Goal: Task Accomplishment & Management: Complete application form

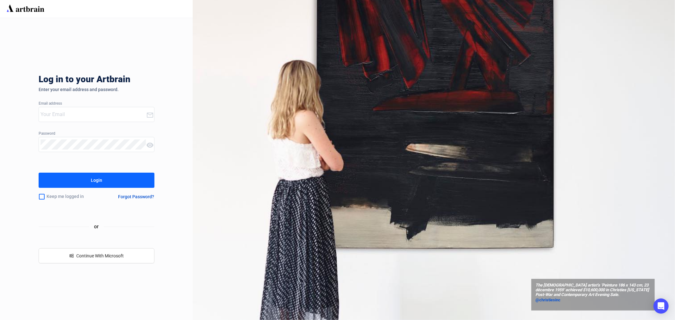
click at [60, 115] on input "email" at bounding box center [94, 115] width 106 height 10
click at [39, 173] on button "Login" at bounding box center [97, 180] width 116 height 15
type input "[EMAIL_ADDRESS][PERSON_NAME][DOMAIN_NAME]"
click at [98, 179] on div "Login" at bounding box center [96, 180] width 11 height 10
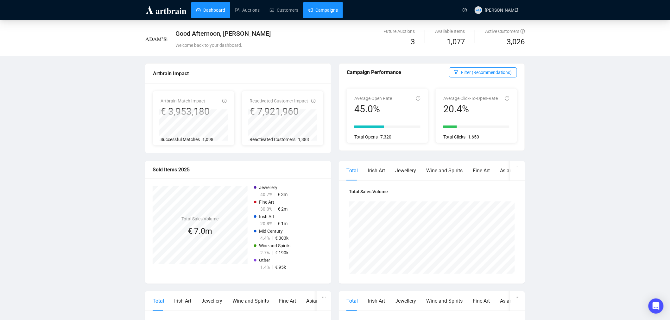
click at [325, 15] on link "Campaigns" at bounding box center [322, 10] width 29 height 16
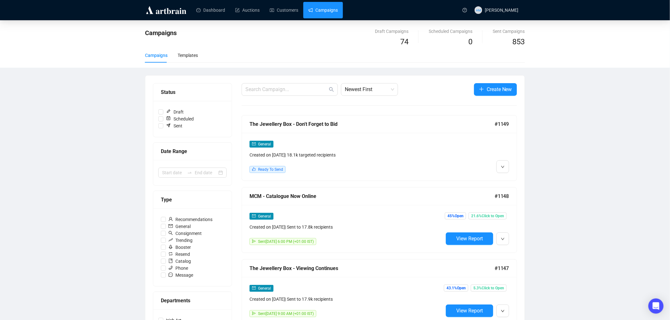
click at [163, 10] on img at bounding box center [166, 10] width 42 height 10
click at [167, 11] on img at bounding box center [166, 10] width 42 height 10
click at [157, 10] on img at bounding box center [166, 10] width 42 height 10
click at [160, 9] on img at bounding box center [166, 10] width 42 height 10
click at [208, 3] on link "Dashboard" at bounding box center [210, 10] width 29 height 16
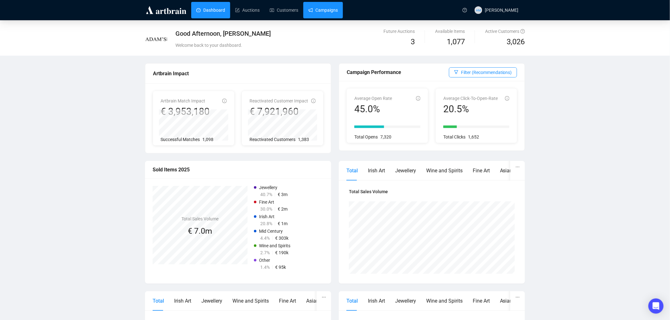
click at [325, 11] on link "Campaigns" at bounding box center [322, 10] width 29 height 16
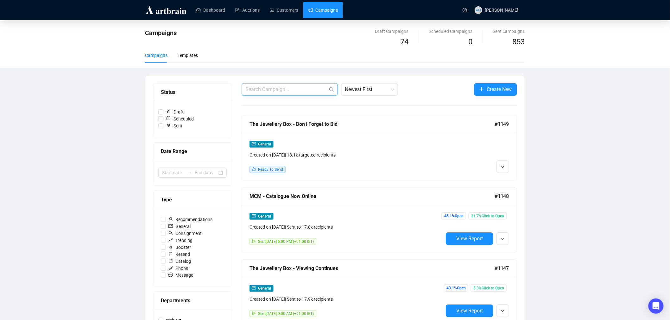
click at [277, 91] on input "text" at bounding box center [286, 90] width 82 height 8
drag, startPoint x: 280, startPoint y: 91, endPoint x: 224, endPoint y: 92, distance: 56.4
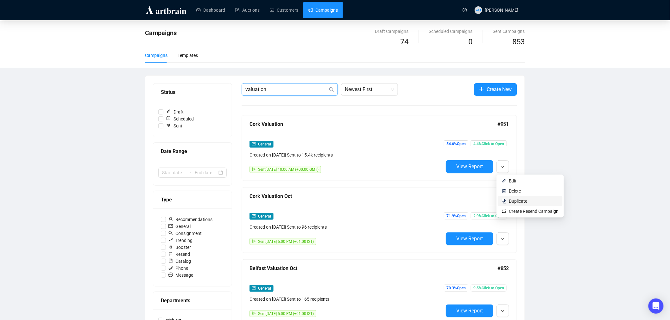
type input "valuation"
click at [518, 200] on span "Duplicate" at bounding box center [518, 201] width 18 height 5
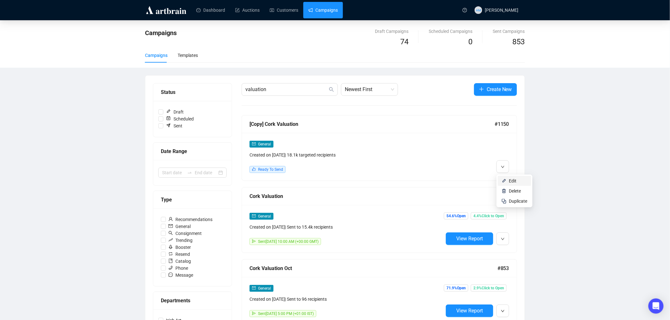
click at [514, 180] on span "Edit" at bounding box center [513, 181] width 8 height 5
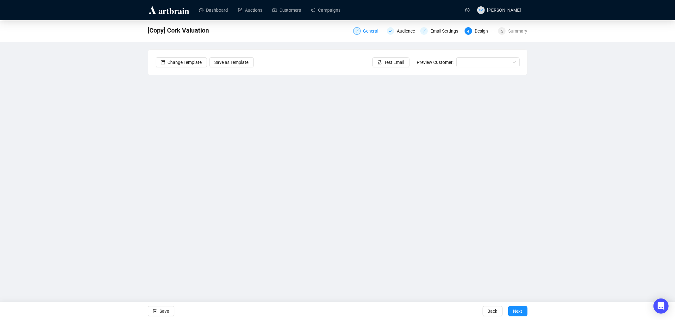
click at [368, 31] on div "General" at bounding box center [372, 31] width 19 height 8
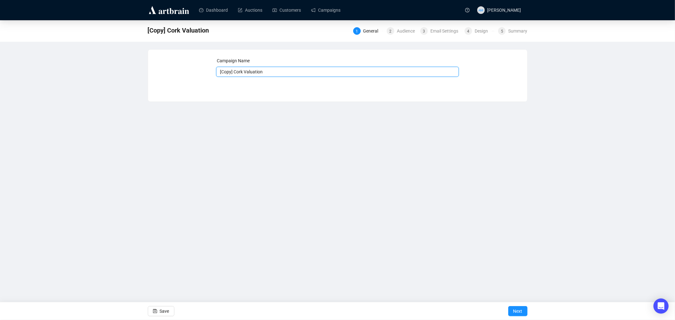
drag, startPoint x: 234, startPoint y: 71, endPoint x: 197, endPoint y: 70, distance: 37.0
click at [197, 70] on div "Campaign Name [Copy] Cork Valuation Save Next" at bounding box center [338, 70] width 364 height 27
click at [264, 69] on input "Cork Valuation" at bounding box center [337, 72] width 243 height 10
type input "Cork Valuation October"
click at [518, 311] on span "Next" at bounding box center [518, 312] width 9 height 18
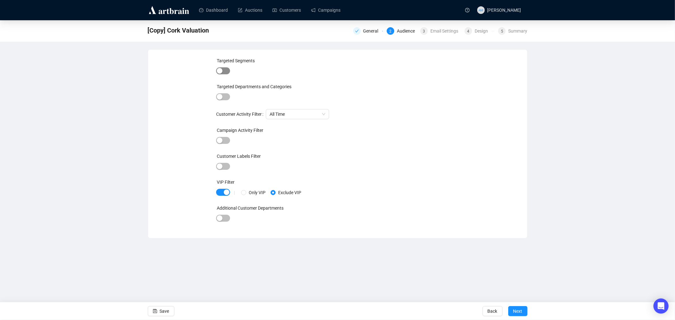
click at [219, 72] on div "button" at bounding box center [220, 71] width 6 height 6
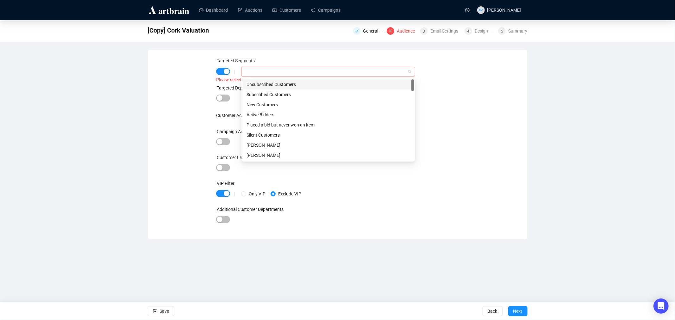
click at [244, 73] on div at bounding box center [245, 72] width 4 height 8
click at [253, 94] on div "Subscribed Customers" at bounding box center [329, 94] width 164 height 7
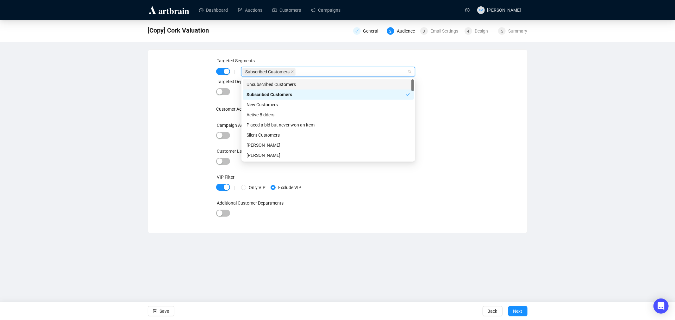
click at [156, 86] on div "Targeted Segments | Subscribed Customers Targeted Departments and Categories Cu…" at bounding box center [338, 141] width 364 height 168
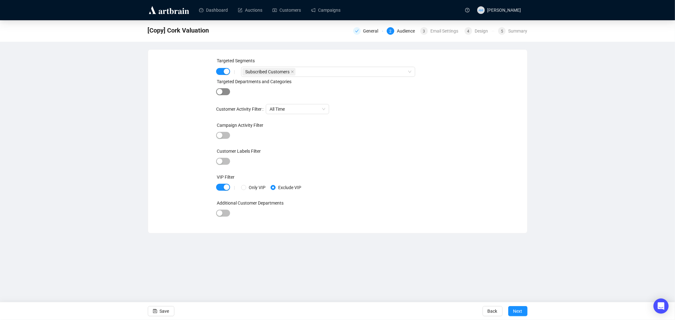
click at [218, 93] on div "button" at bounding box center [220, 92] width 6 height 6
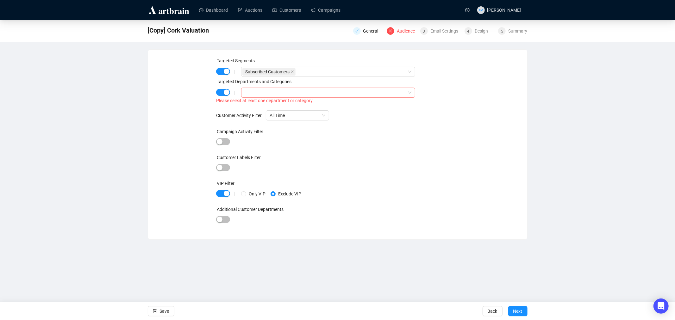
click at [243, 93] on div at bounding box center [245, 93] width 4 height 8
click at [244, 105] on span at bounding box center [247, 106] width 8 height 8
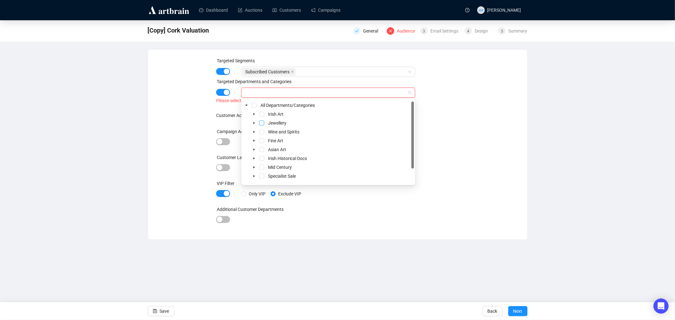
click at [262, 124] on span "Select Jewellery" at bounding box center [261, 123] width 5 height 5
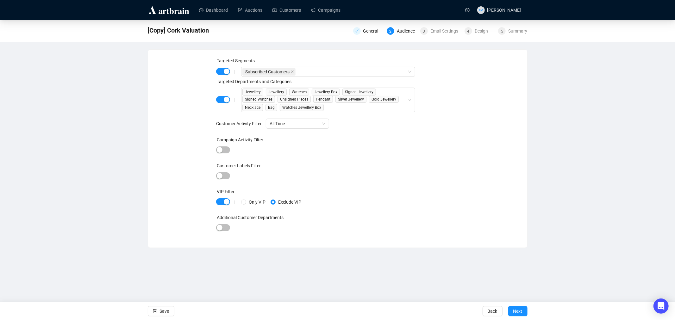
click at [440, 133] on div "Targeted Segments | Subscribed Customers Targeted Departments and Categories | …" at bounding box center [337, 148] width 243 height 183
click at [519, 310] on span "Next" at bounding box center [518, 312] width 9 height 18
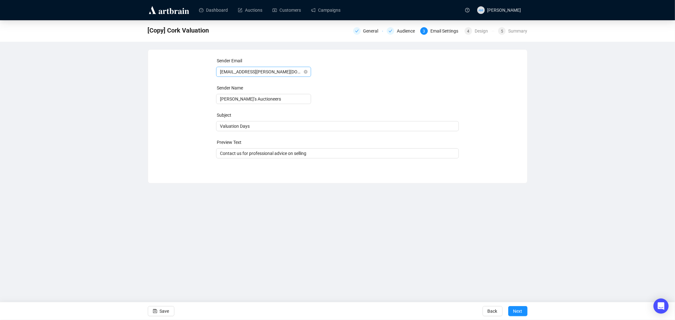
click at [305, 69] on span "[EMAIL_ADDRESS][PERSON_NAME][DOMAIN_NAME]" at bounding box center [263, 71] width 87 height 9
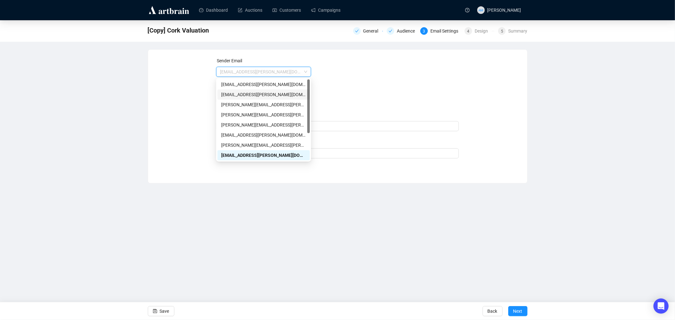
click at [272, 95] on div "[EMAIL_ADDRESS][PERSON_NAME][DOMAIN_NAME]" at bounding box center [263, 94] width 85 height 7
type input "[PERSON_NAME]"
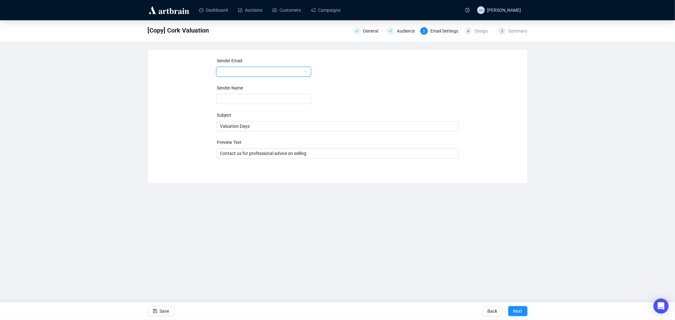
click at [305, 72] on span at bounding box center [263, 71] width 87 height 9
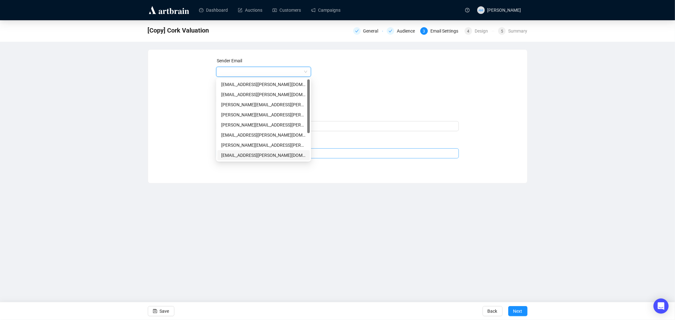
click at [251, 154] on div "[EMAIL_ADDRESS][PERSON_NAME][DOMAIN_NAME]" at bounding box center [263, 155] width 85 height 7
type input "[PERSON_NAME]’s Auctioneers"
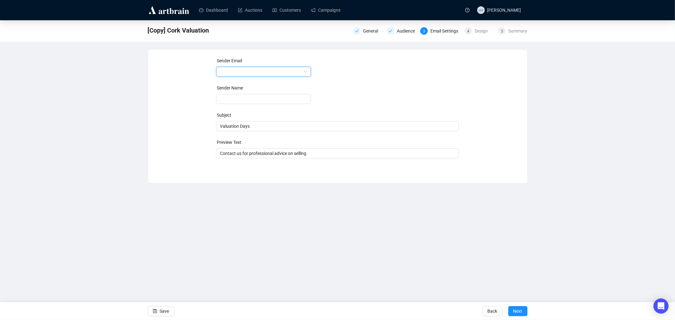
click at [306, 71] on span at bounding box center [263, 71] width 87 height 9
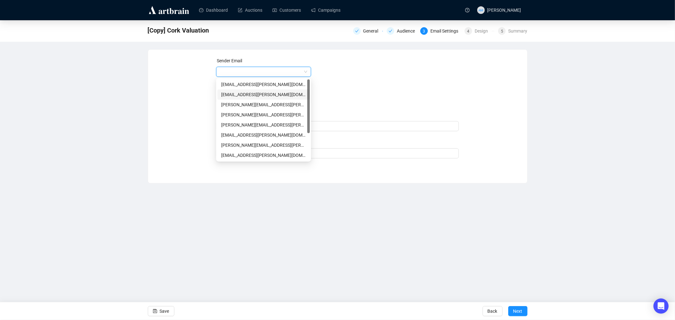
click at [254, 92] on div "[EMAIL_ADDRESS][PERSON_NAME][DOMAIN_NAME]" at bounding box center [263, 94] width 85 height 7
type input "[PERSON_NAME]"
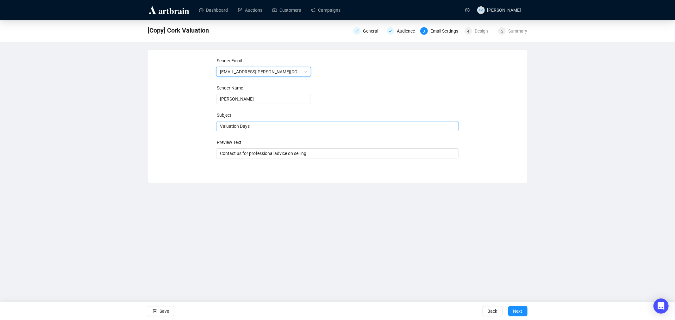
click at [253, 128] on span "Valuation Days" at bounding box center [337, 126] width 243 height 5
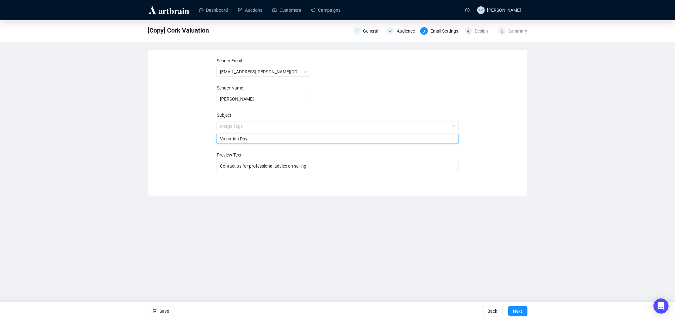
click at [188, 130] on div "Sender Email [EMAIL_ADDRESS][PERSON_NAME][DOMAIN_NAME] Sender Name [PERSON_NAME…" at bounding box center [338, 118] width 364 height 122
click at [219, 139] on div "Valuation Day" at bounding box center [337, 139] width 243 height 10
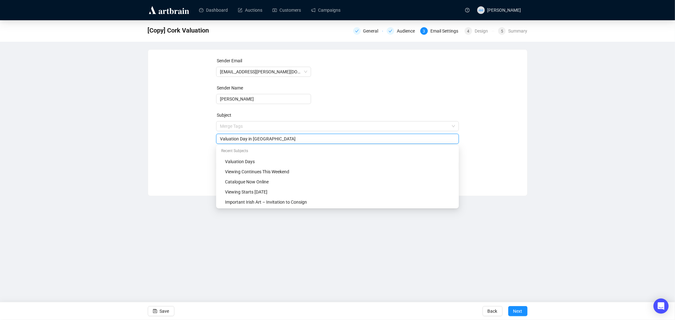
click at [219, 138] on div "Valuation Day in [GEOGRAPHIC_DATA]" at bounding box center [337, 139] width 243 height 10
click at [219, 140] on div "Valuation Day in [GEOGRAPHIC_DATA]" at bounding box center [337, 139] width 243 height 10
click at [223, 140] on input "Valuation Day in [GEOGRAPHIC_DATA]" at bounding box center [337, 139] width 235 height 7
type input "Jewellery Valuation Day Cork"
click at [176, 130] on div "Sender Email [EMAIL_ADDRESS][PERSON_NAME][DOMAIN_NAME] Sender Name [PERSON_NAME…" at bounding box center [338, 118] width 364 height 122
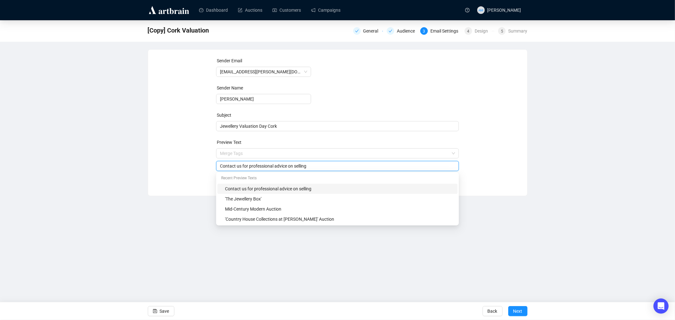
click at [310, 168] on input "Contact us for professional advice on selling" at bounding box center [337, 166] width 235 height 7
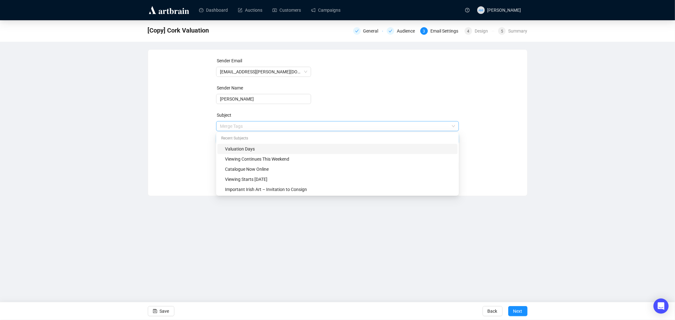
drag, startPoint x: 281, startPoint y: 125, endPoint x: 272, endPoint y: 127, distance: 9.1
click at [272, 127] on span "Merge Tags Jewellery Valuation Day [GEOGRAPHIC_DATA]" at bounding box center [337, 133] width 243 height 18
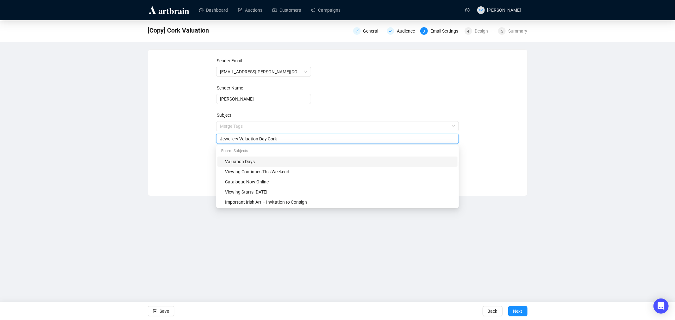
click at [276, 136] on input "Jewellery Valuation Day Cork" at bounding box center [337, 139] width 235 height 7
drag, startPoint x: 278, startPoint y: 141, endPoint x: 268, endPoint y: 140, distance: 10.2
click at [268, 140] on input "Jewellery Valuation Day Cork" at bounding box center [337, 139] width 235 height 7
click at [161, 131] on div "Sender Email [EMAIL_ADDRESS][PERSON_NAME][DOMAIN_NAME] Sender Name [PERSON_NAME…" at bounding box center [338, 118] width 364 height 122
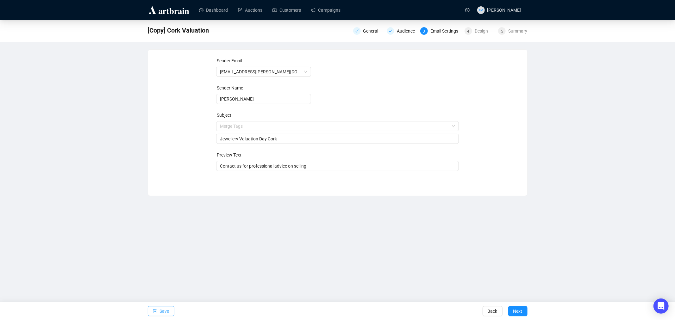
click at [162, 314] on span "Save" at bounding box center [164, 312] width 9 height 18
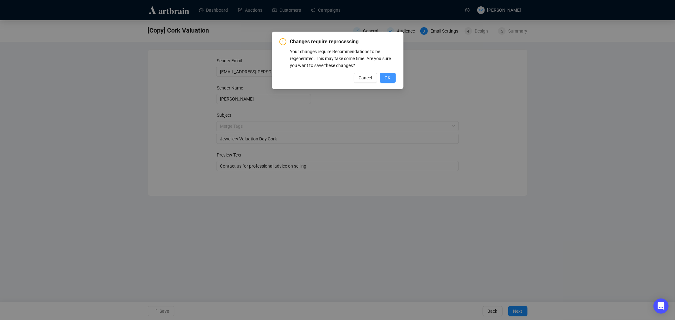
click at [386, 75] on span "OK" at bounding box center [388, 77] width 6 height 7
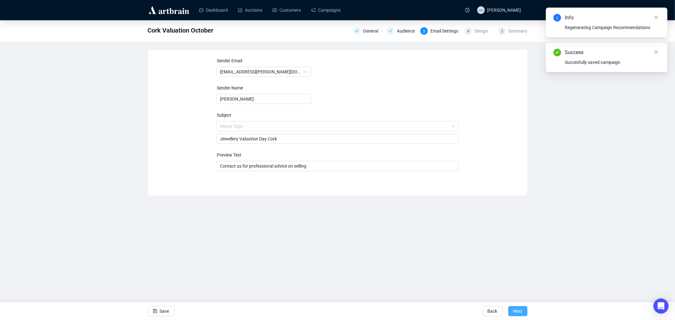
click at [517, 311] on span "Next" at bounding box center [518, 312] width 9 height 18
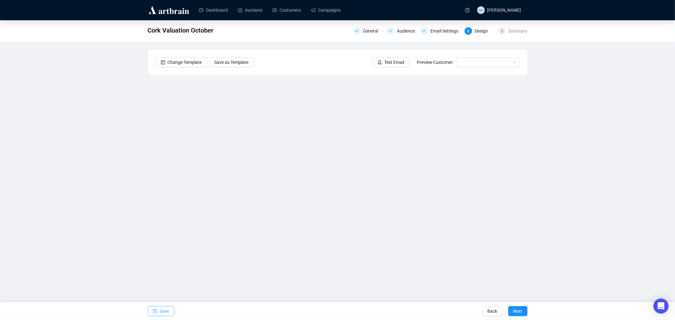
click at [161, 309] on span "Save" at bounding box center [164, 312] width 9 height 18
click at [390, 61] on span "Test Email" at bounding box center [395, 62] width 20 height 7
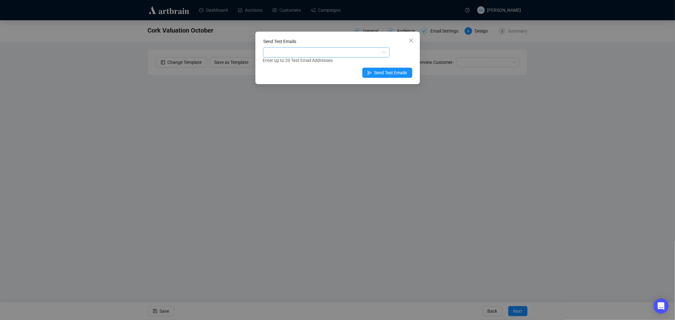
click at [312, 53] on div at bounding box center [322, 52] width 117 height 9
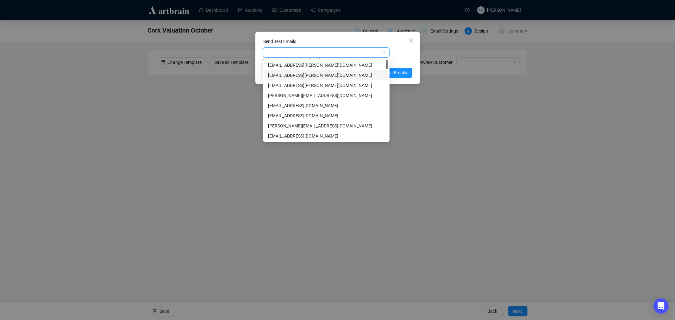
click at [306, 74] on div "[EMAIL_ADDRESS][PERSON_NAME][DOMAIN_NAME]" at bounding box center [326, 75] width 117 height 7
click at [401, 58] on div "Enter up to 20 Test Email Addresses" at bounding box center [337, 60] width 149 height 7
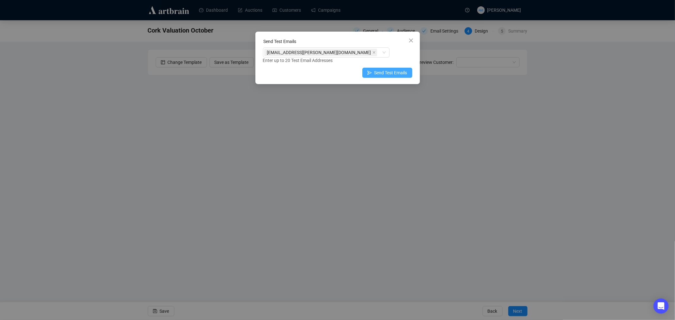
click at [394, 72] on span "Send Test Emails" at bounding box center [391, 72] width 33 height 7
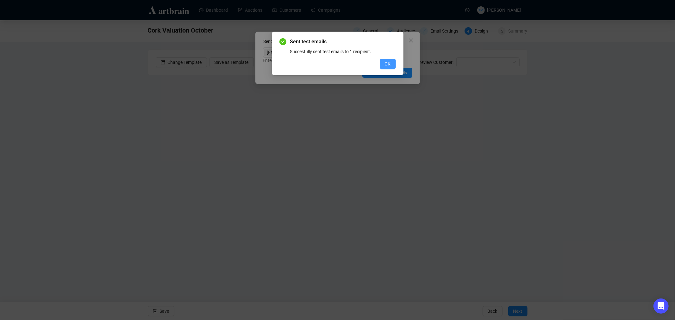
click at [383, 62] on button "OK" at bounding box center [388, 64] width 16 height 10
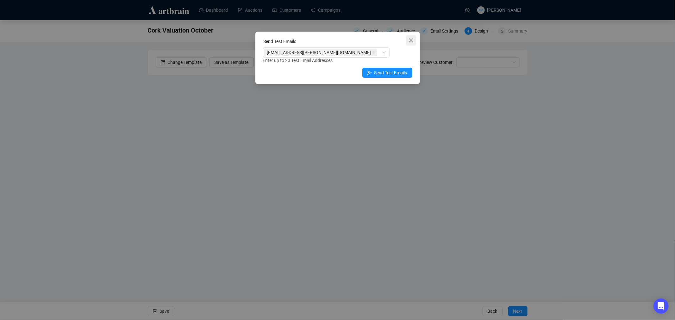
click at [410, 43] on icon "close" at bounding box center [411, 40] width 5 height 5
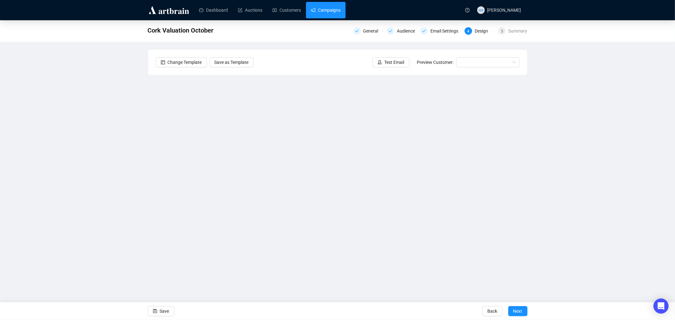
click at [326, 15] on link "Campaigns" at bounding box center [325, 10] width 29 height 16
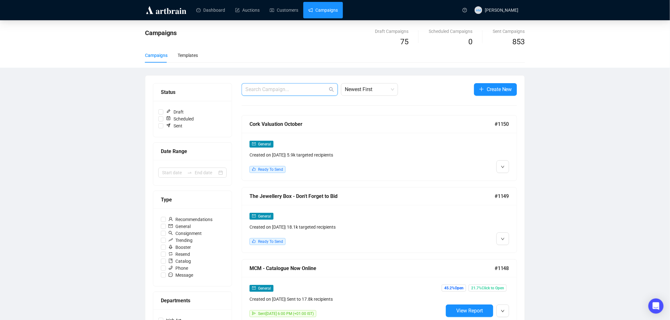
click at [284, 87] on input "text" at bounding box center [286, 90] width 82 height 8
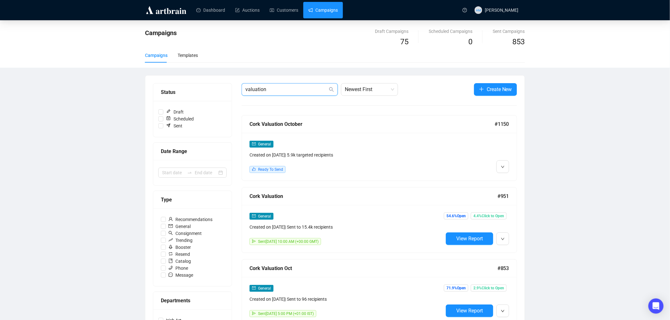
type input "valuation"
click at [502, 242] on span "button" at bounding box center [503, 239] width 4 height 8
click at [510, 254] on span "Edit" at bounding box center [513, 253] width 8 height 5
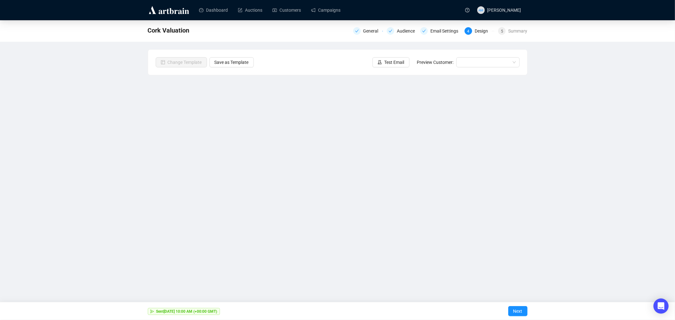
click at [174, 9] on img at bounding box center [169, 10] width 42 height 10
click at [205, 10] on link "Dashboard" at bounding box center [213, 10] width 29 height 16
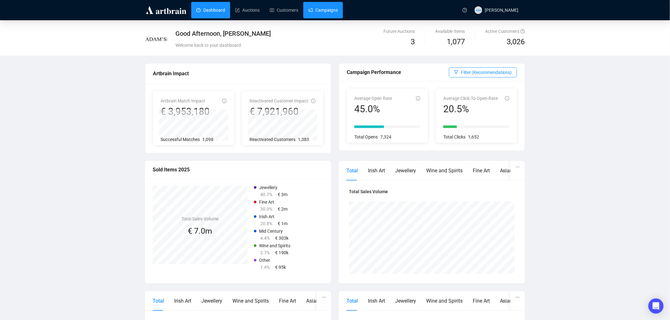
click at [324, 13] on link "Campaigns" at bounding box center [322, 10] width 29 height 16
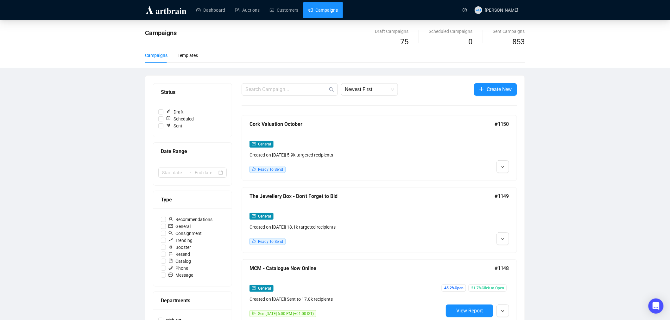
click at [162, 14] on img at bounding box center [166, 10] width 42 height 10
click at [160, 10] on img at bounding box center [166, 10] width 42 height 10
click at [163, 11] on img at bounding box center [166, 10] width 42 height 10
click at [210, 15] on link "Dashboard" at bounding box center [210, 10] width 29 height 16
